Goal: Task Accomplishment & Management: Manage account settings

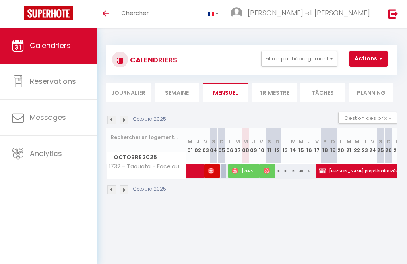
click at [273, 170] on span "[PERSON_NAME][DATE]" at bounding box center [268, 170] width 11 height 15
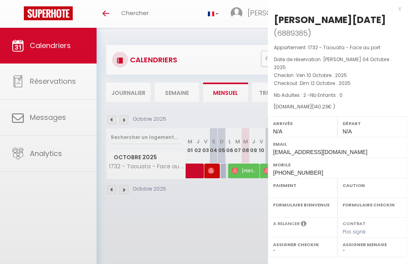
select select "OK"
select select "0"
select select "1"
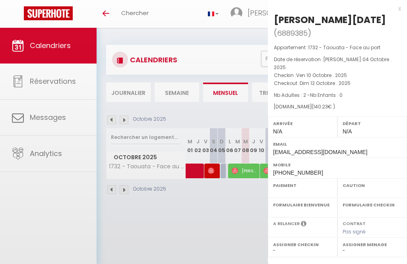
select select
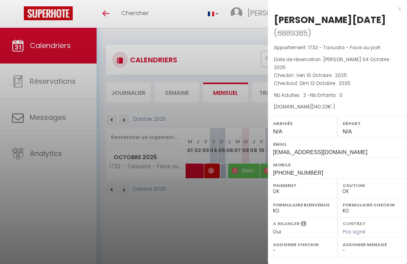
select select "1121"
click at [245, 234] on div at bounding box center [203, 132] width 407 height 264
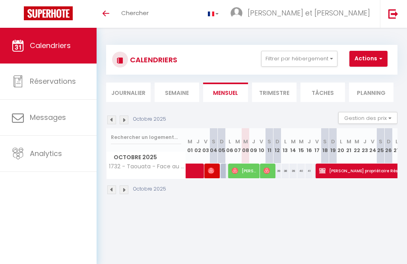
click at [277, 93] on li "Trimestre" at bounding box center [274, 92] width 44 height 19
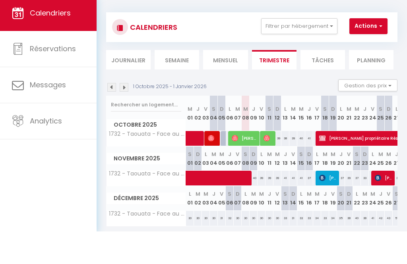
scroll to position [28, 0]
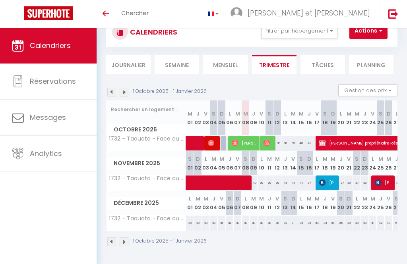
click at [127, 241] on img at bounding box center [124, 241] width 9 height 9
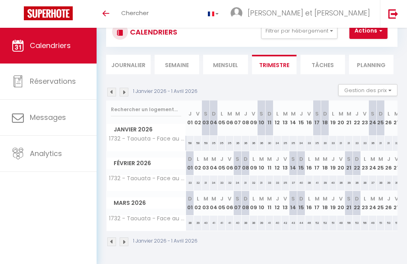
click at [127, 241] on img at bounding box center [124, 241] width 9 height 9
